Goal: Task Accomplishment & Management: Manage account settings

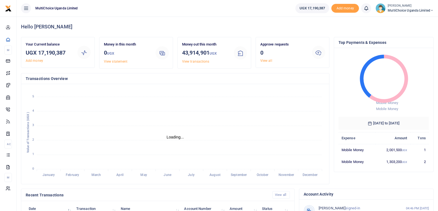
scroll to position [4, 4]
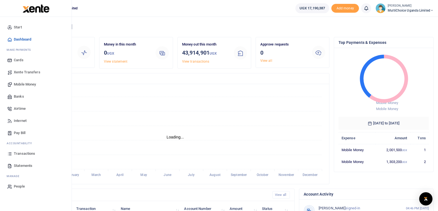
click at [23, 155] on span "Transactions" at bounding box center [24, 154] width 21 height 6
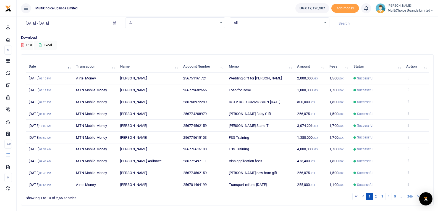
scroll to position [43, 0]
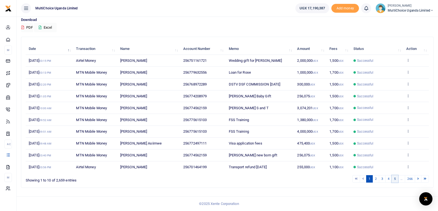
click at [394, 179] on link "5" at bounding box center [395, 179] width 7 height 7
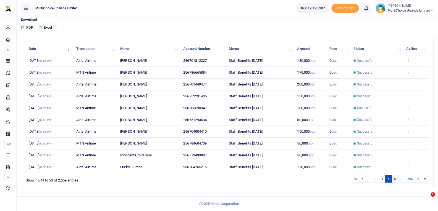
click at [397, 180] on link "6" at bounding box center [395, 179] width 7 height 7
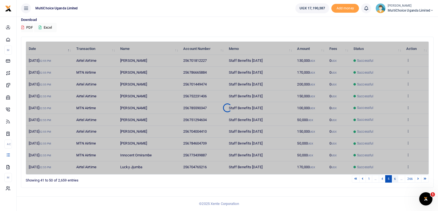
scroll to position [0, 0]
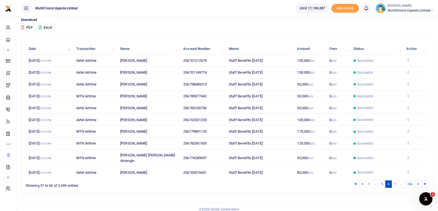
click at [402, 181] on li "…" at bounding box center [401, 184] width 7 height 7
click at [396, 181] on link "7" at bounding box center [395, 184] width 7 height 7
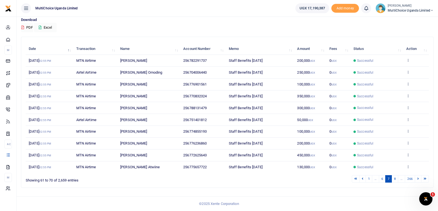
click at [396, 180] on link "8" at bounding box center [395, 179] width 7 height 7
click at [396, 181] on link "9" at bounding box center [395, 179] width 7 height 7
click at [396, 180] on link "10" at bounding box center [394, 179] width 8 height 7
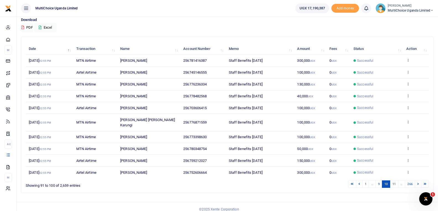
click at [396, 181] on link "11" at bounding box center [394, 184] width 8 height 7
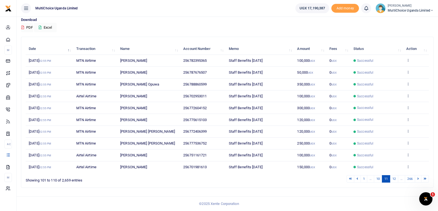
click at [392, 180] on link "12" at bounding box center [394, 179] width 8 height 7
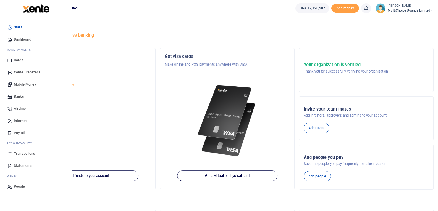
click at [18, 155] on span "Transactions" at bounding box center [24, 154] width 21 height 6
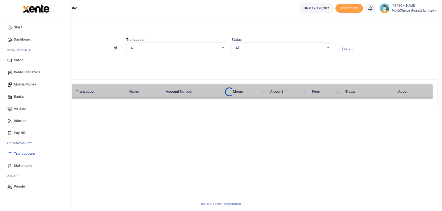
click at [16, 85] on span "Mobile Money" at bounding box center [25, 85] width 22 height 6
click at [18, 84] on span "Mobile Money" at bounding box center [25, 85] width 22 height 6
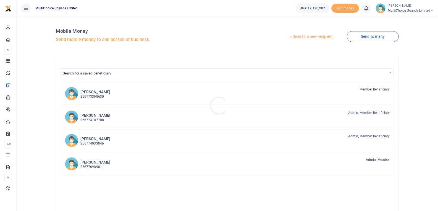
click at [366, 37] on div at bounding box center [219, 105] width 438 height 211
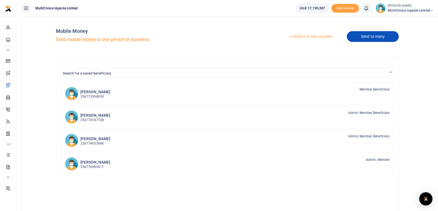
click at [365, 37] on link "Send to many" at bounding box center [373, 36] width 52 height 11
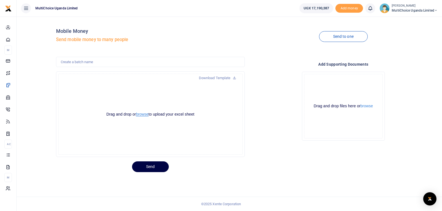
click at [147, 114] on button "browse" at bounding box center [142, 114] width 12 height 4
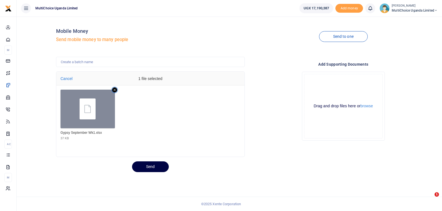
click at [115, 91] on icon "Remove file" at bounding box center [114, 90] width 5 height 5
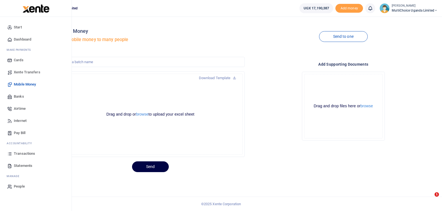
click at [33, 153] on span "Transactions" at bounding box center [24, 154] width 21 height 6
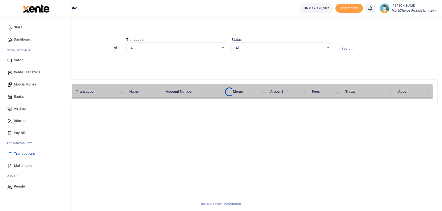
click at [24, 85] on span "Mobile Money" at bounding box center [25, 85] width 22 height 6
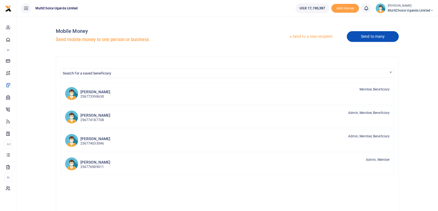
click at [384, 38] on link "Send to many" at bounding box center [373, 36] width 52 height 11
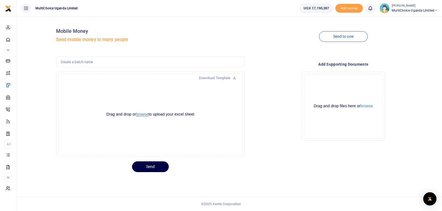
click at [146, 115] on button "browse" at bounding box center [142, 114] width 12 height 4
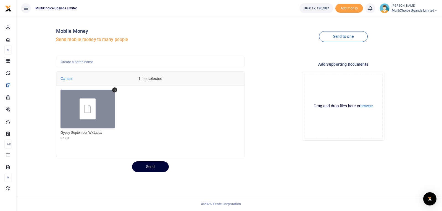
click at [158, 165] on button "Send" at bounding box center [150, 167] width 37 height 11
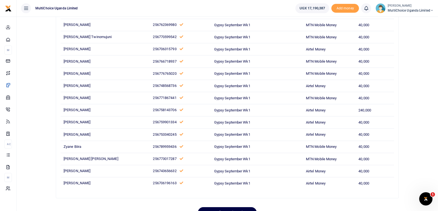
scroll to position [2283, 0]
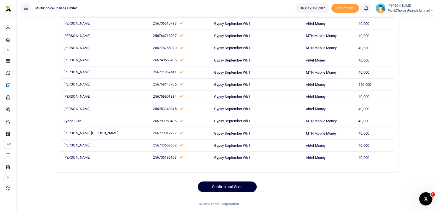
click at [243, 186] on button "Confirm and Send" at bounding box center [227, 187] width 59 height 11
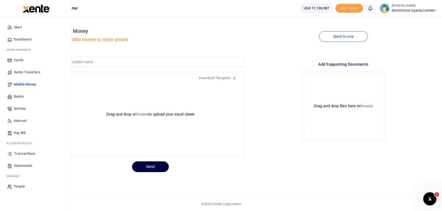
click at [12, 151] on icon at bounding box center [9, 153] width 5 height 5
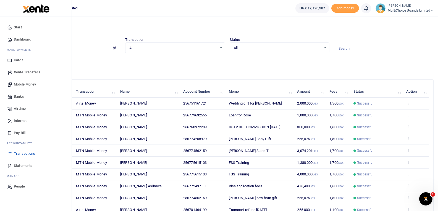
click at [29, 82] on link "Mobile Money" at bounding box center [35, 84] width 63 height 12
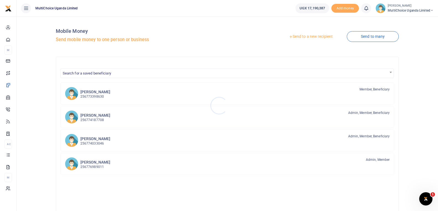
click at [7, 156] on div at bounding box center [219, 105] width 438 height 211
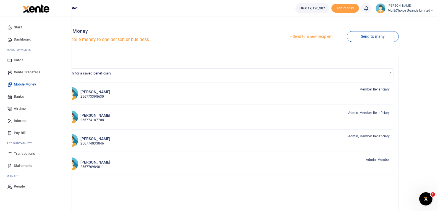
click at [11, 155] on icon at bounding box center [9, 153] width 5 height 5
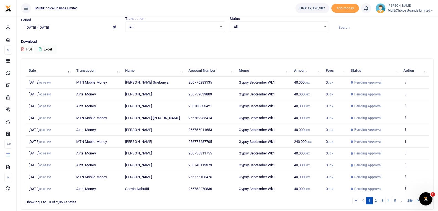
scroll to position [43, 0]
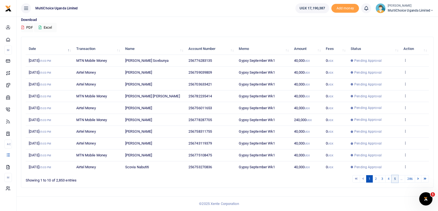
click at [395, 179] on link "5" at bounding box center [395, 179] width 7 height 7
click at [396, 180] on link "6" at bounding box center [395, 179] width 7 height 7
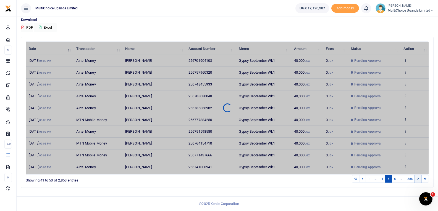
click at [418, 180] on icon at bounding box center [418, 178] width 2 height 3
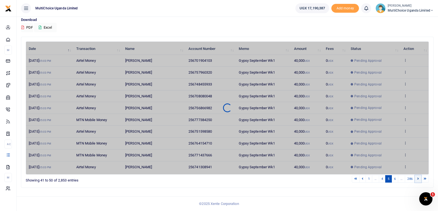
click at [418, 180] on icon at bounding box center [418, 178] width 2 height 3
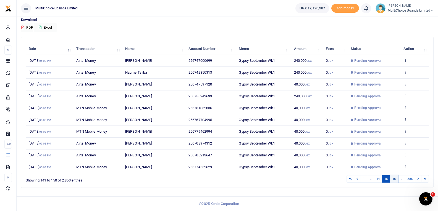
click at [392, 178] on link "16" at bounding box center [394, 179] width 8 height 7
click at [392, 178] on link "17" at bounding box center [394, 179] width 8 height 7
click at [393, 177] on link "18" at bounding box center [394, 179] width 8 height 7
click at [417, 179] on link at bounding box center [418, 179] width 7 height 7
